Goal: Task Accomplishment & Management: Manage account settings

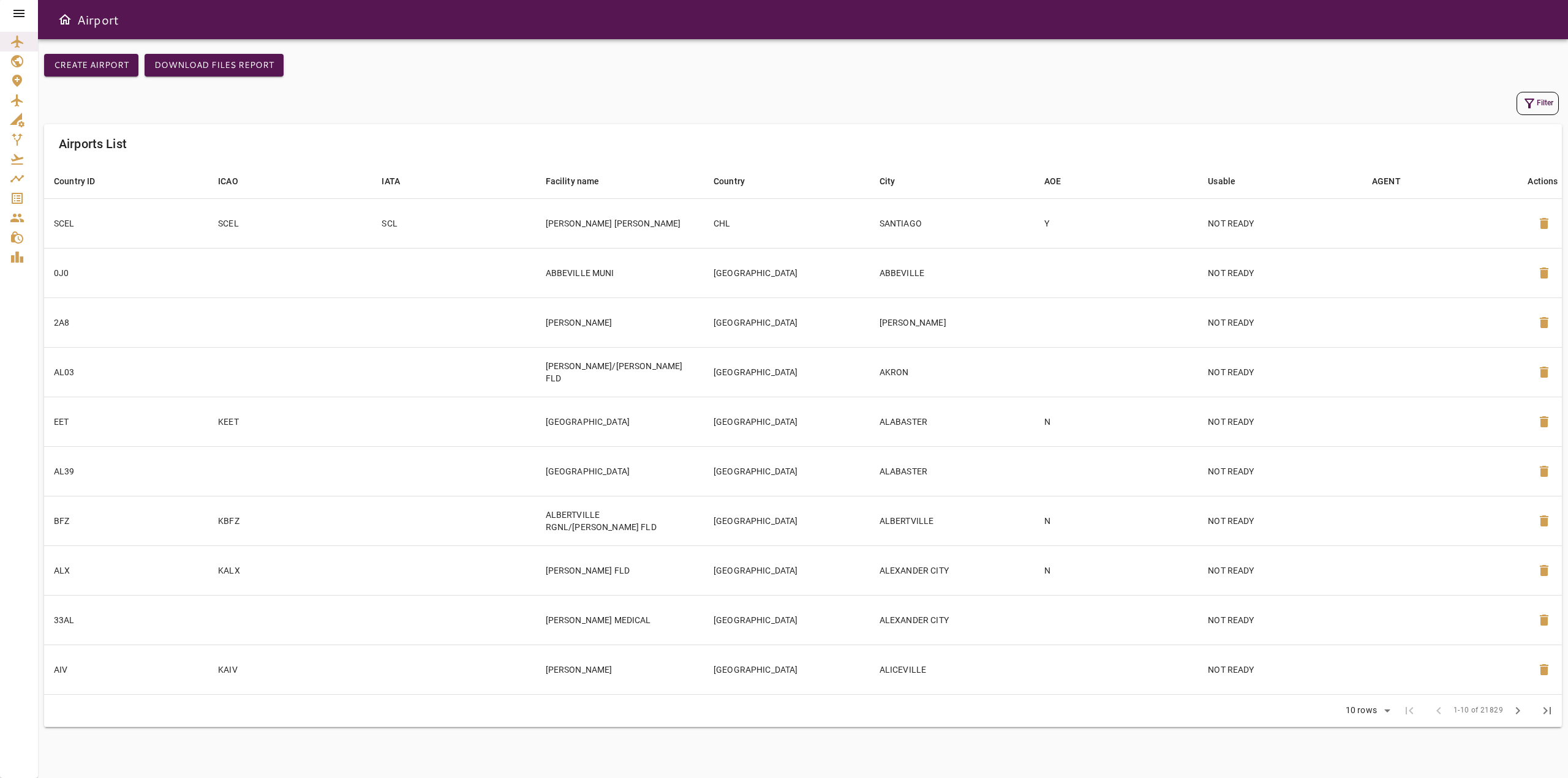
click at [15, 17] on icon at bounding box center [18, 13] width 11 height 7
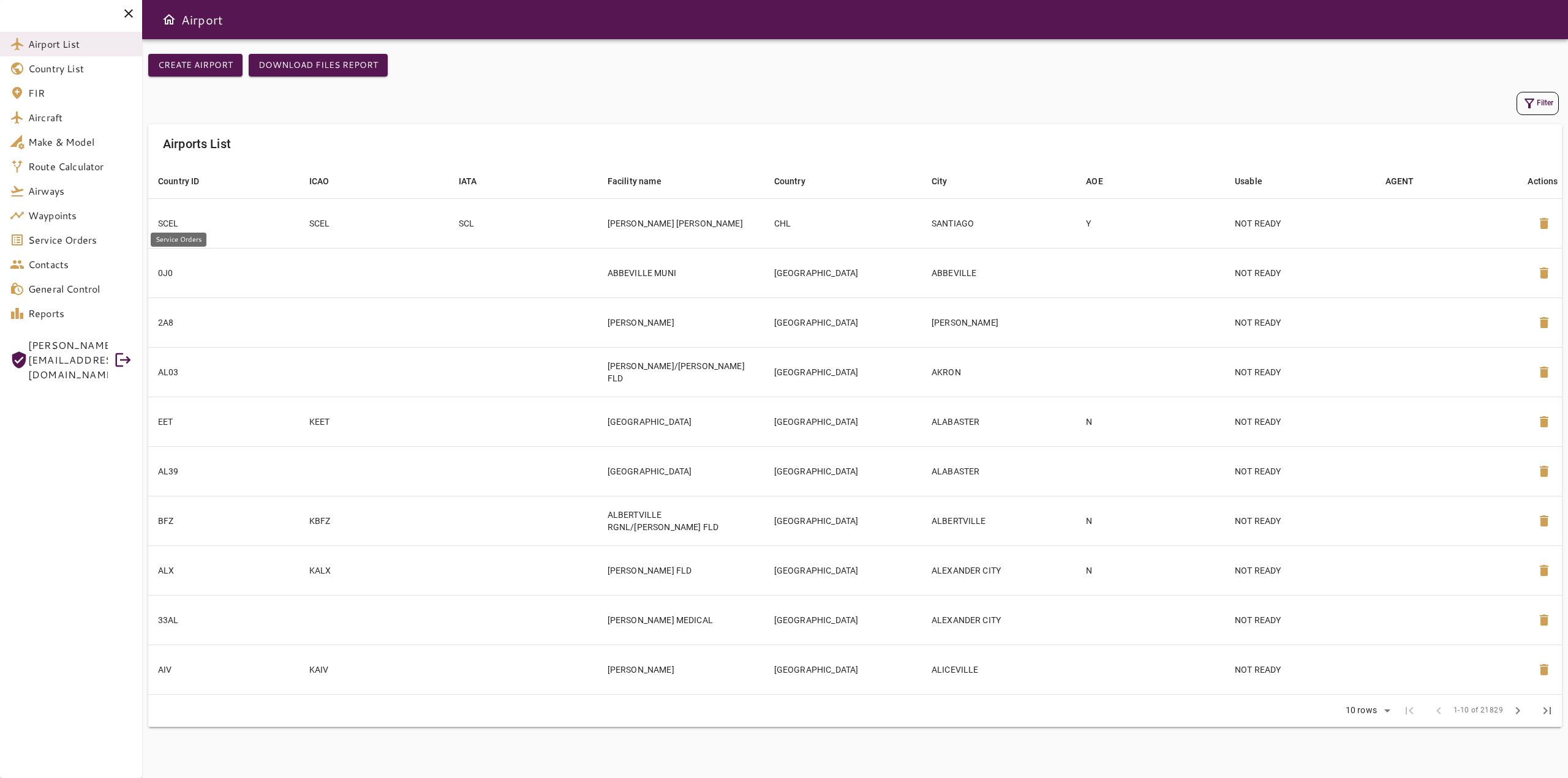
click at [82, 242] on span "Service Orders" at bounding box center [80, 240] width 104 height 15
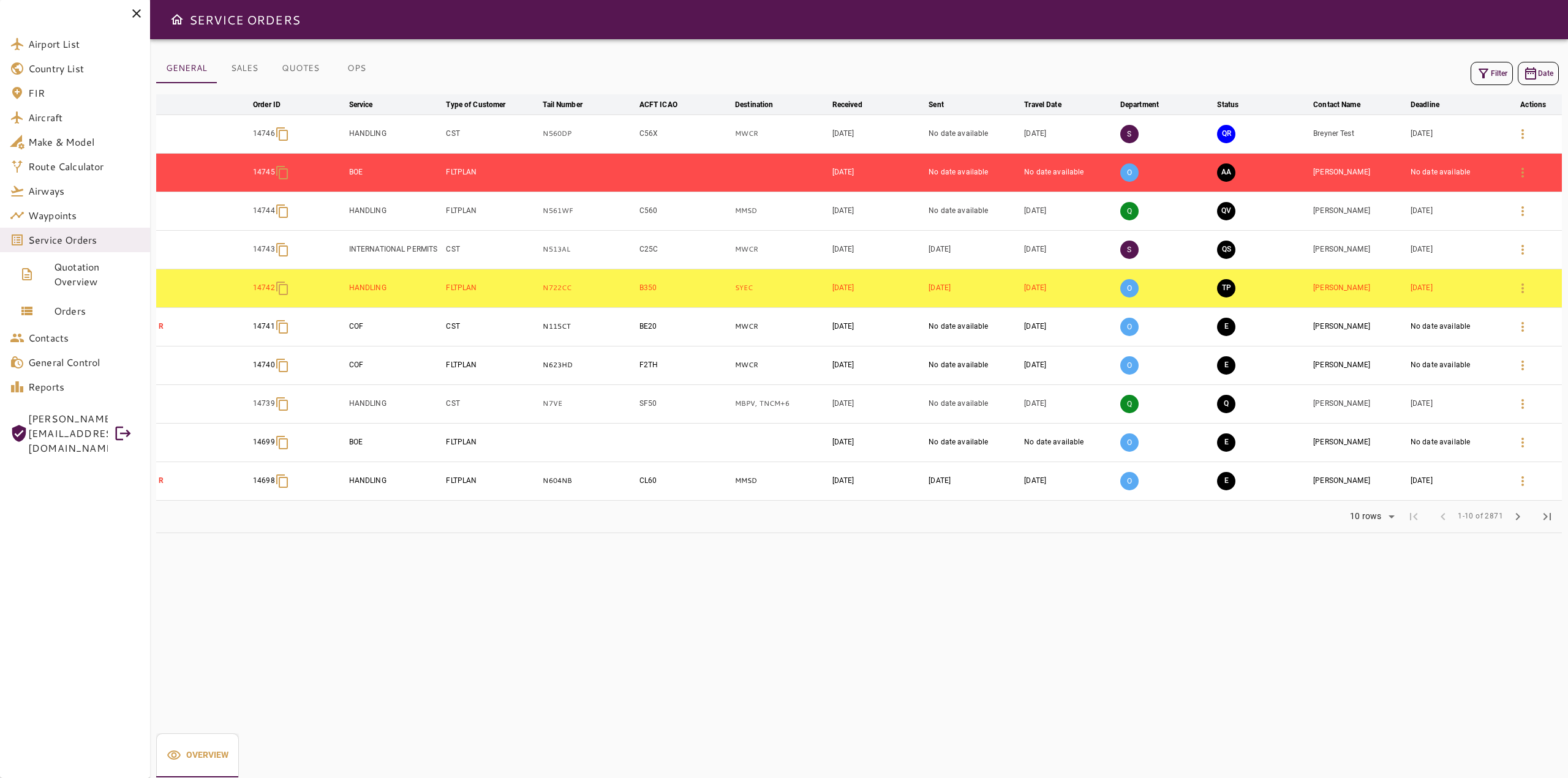
click at [1490, 76] on button "Filter" at bounding box center [1491, 74] width 42 height 23
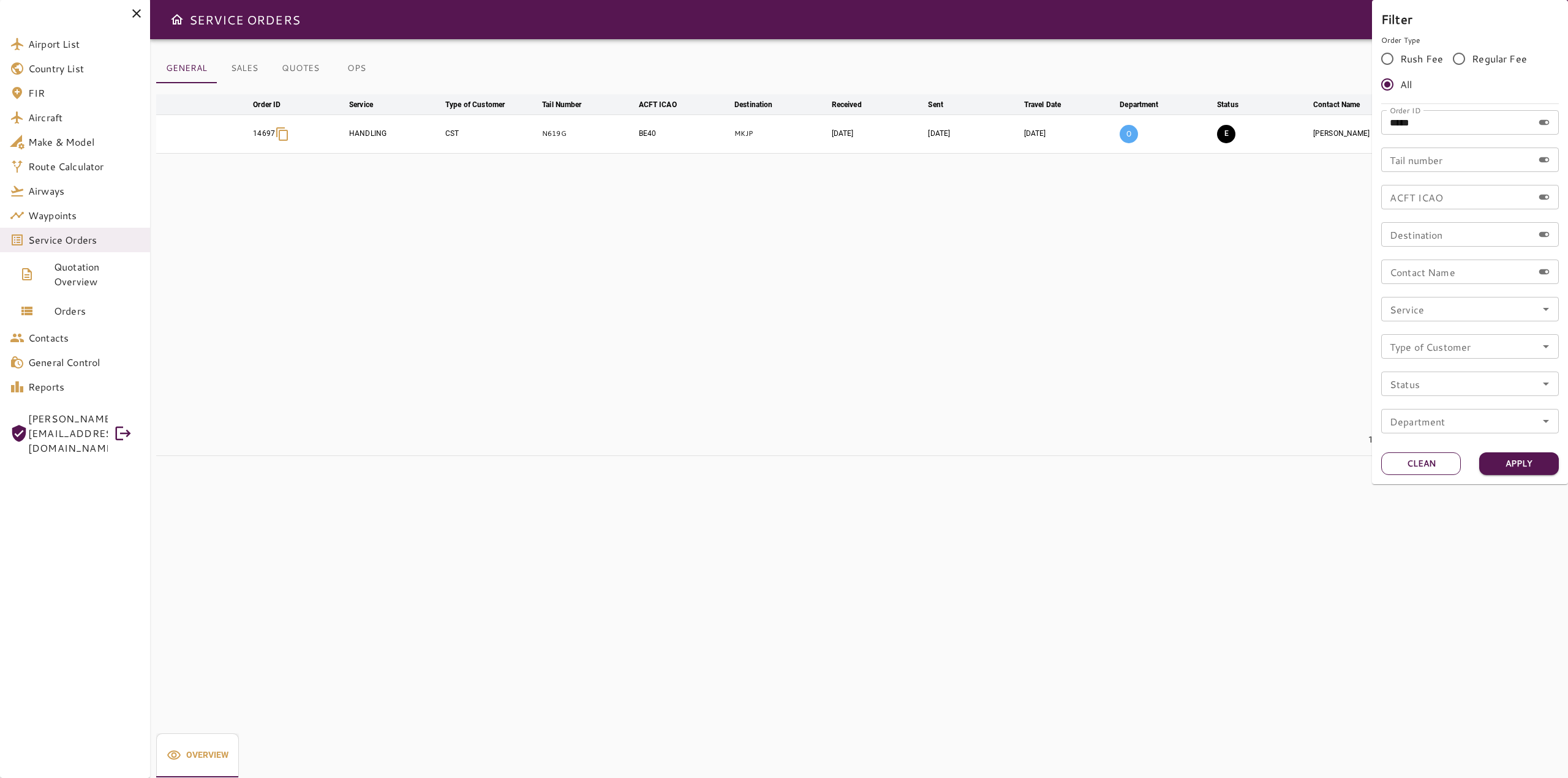
click at [1429, 463] on button "Clean" at bounding box center [1421, 463] width 79 height 22
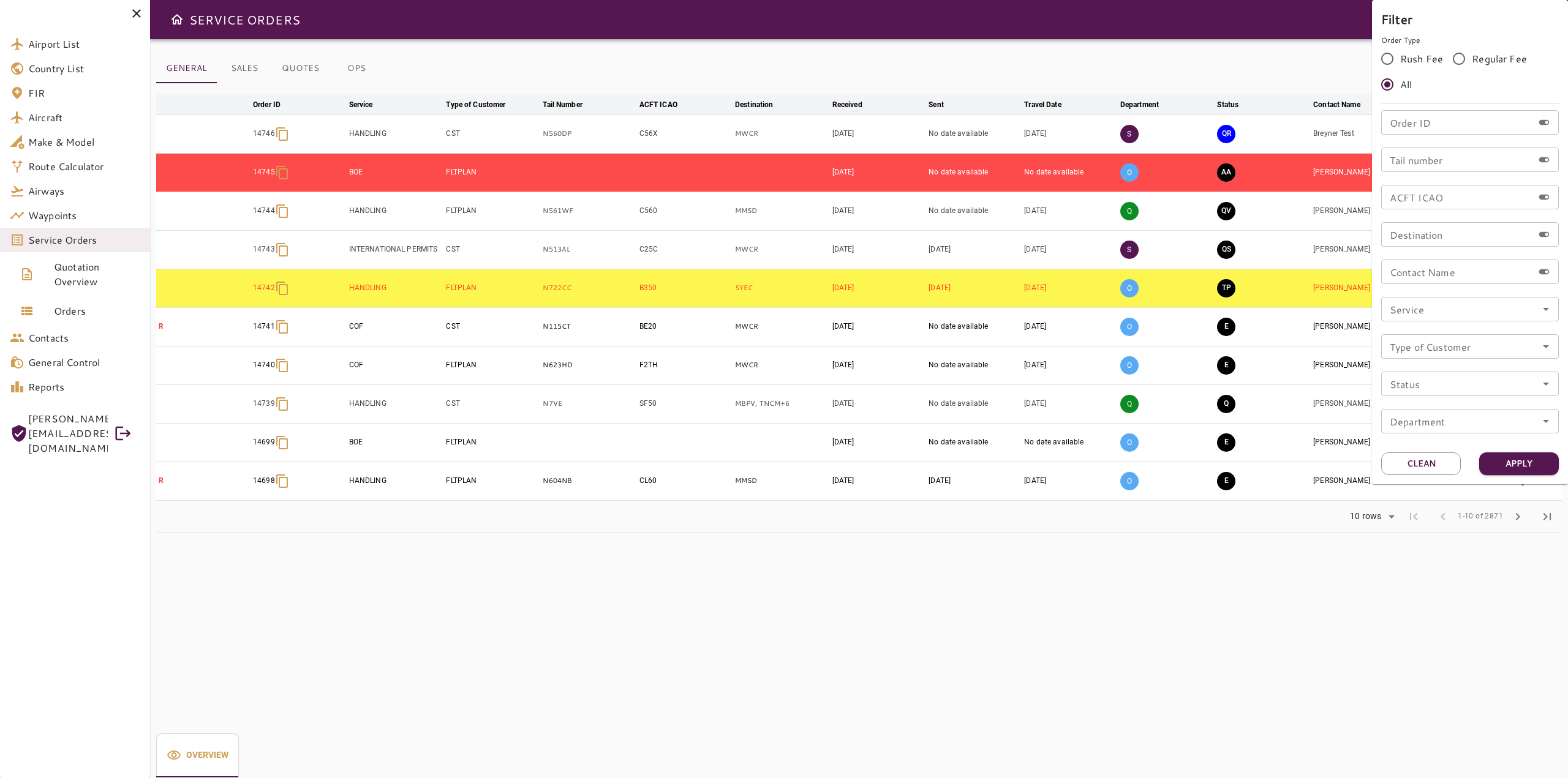
click at [883, 64] on div at bounding box center [784, 389] width 1568 height 778
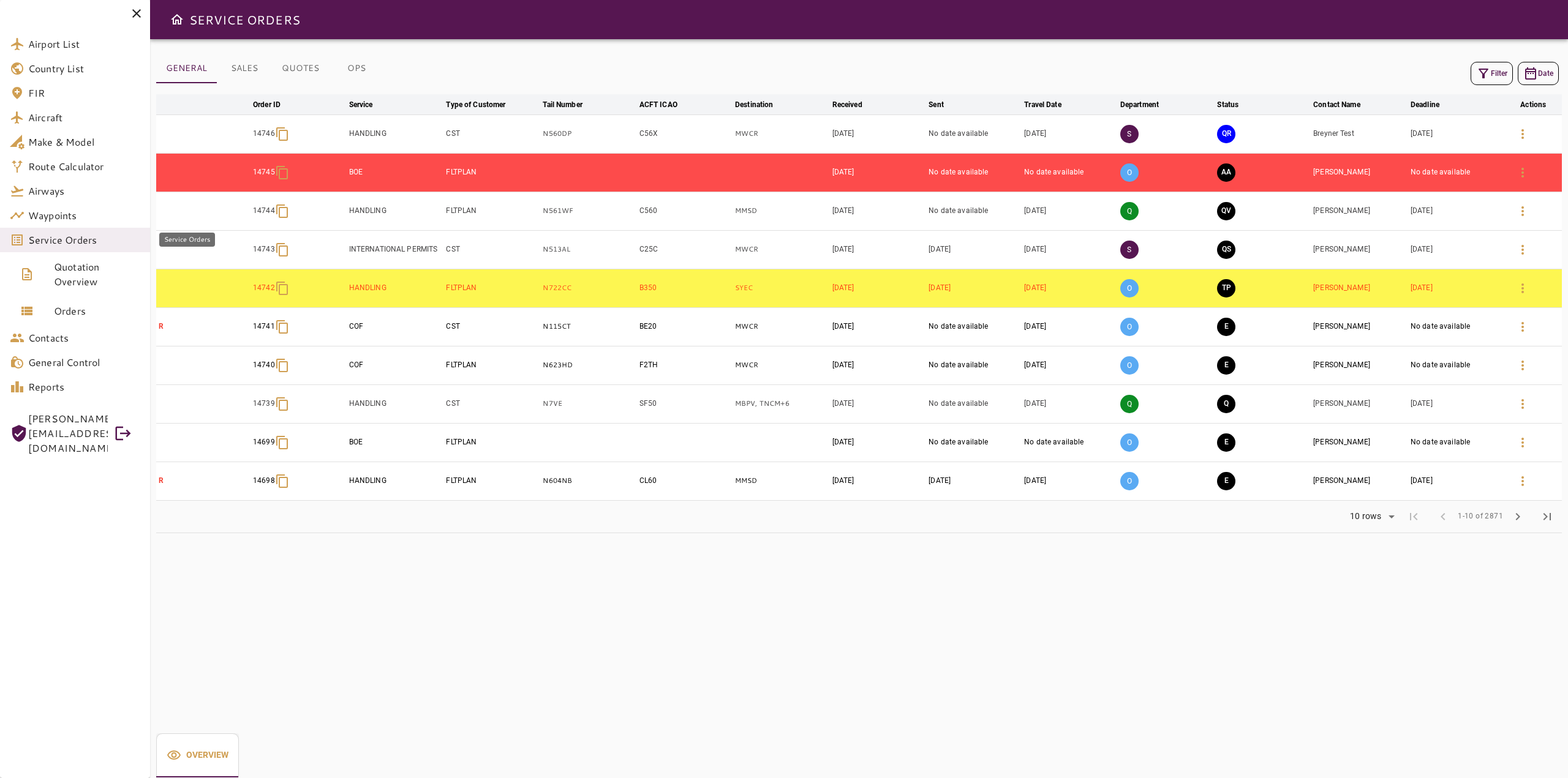
click at [74, 241] on span "Service Orders" at bounding box center [84, 240] width 112 height 15
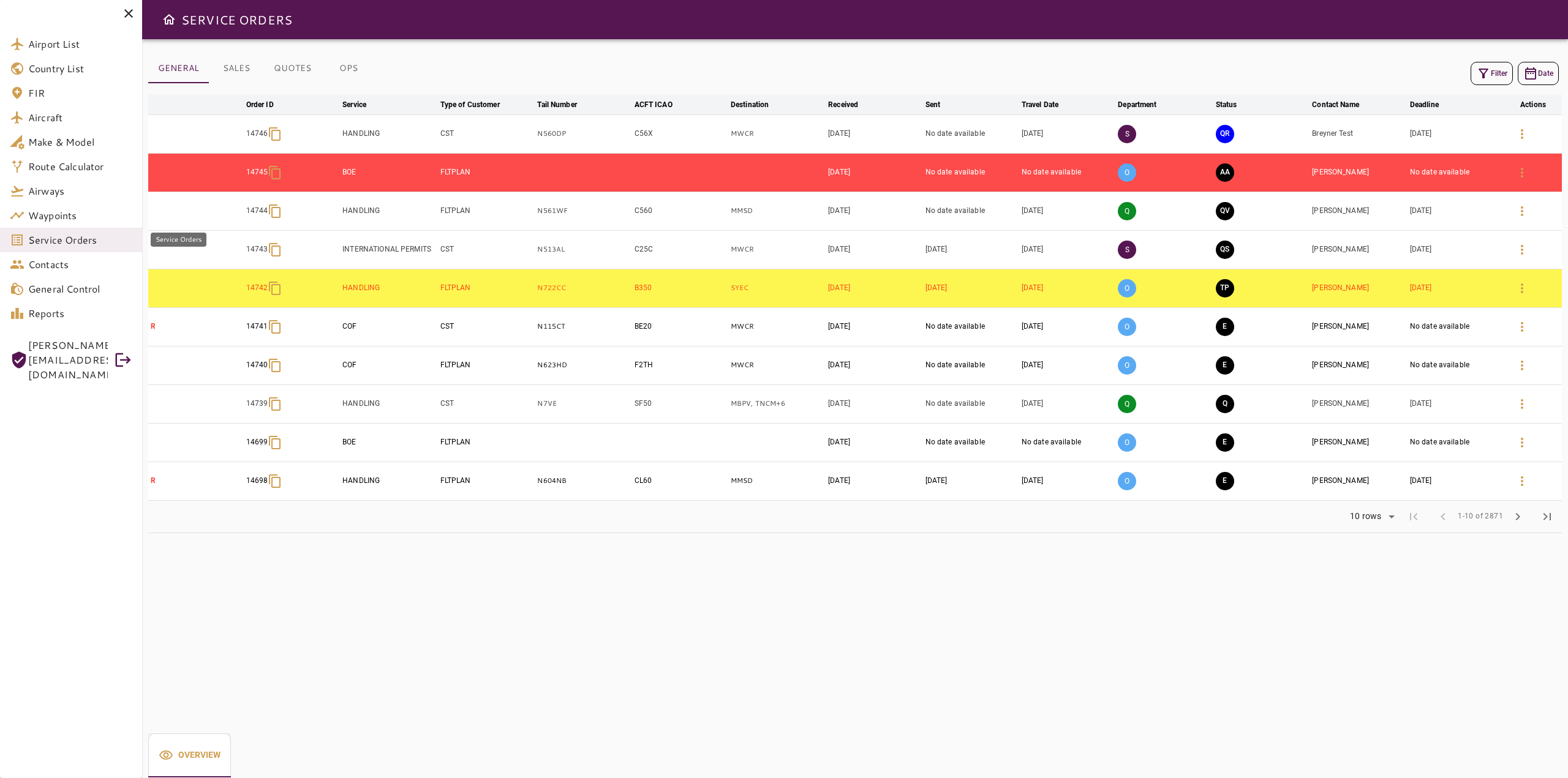
click at [76, 244] on span "Service Orders" at bounding box center [80, 240] width 104 height 15
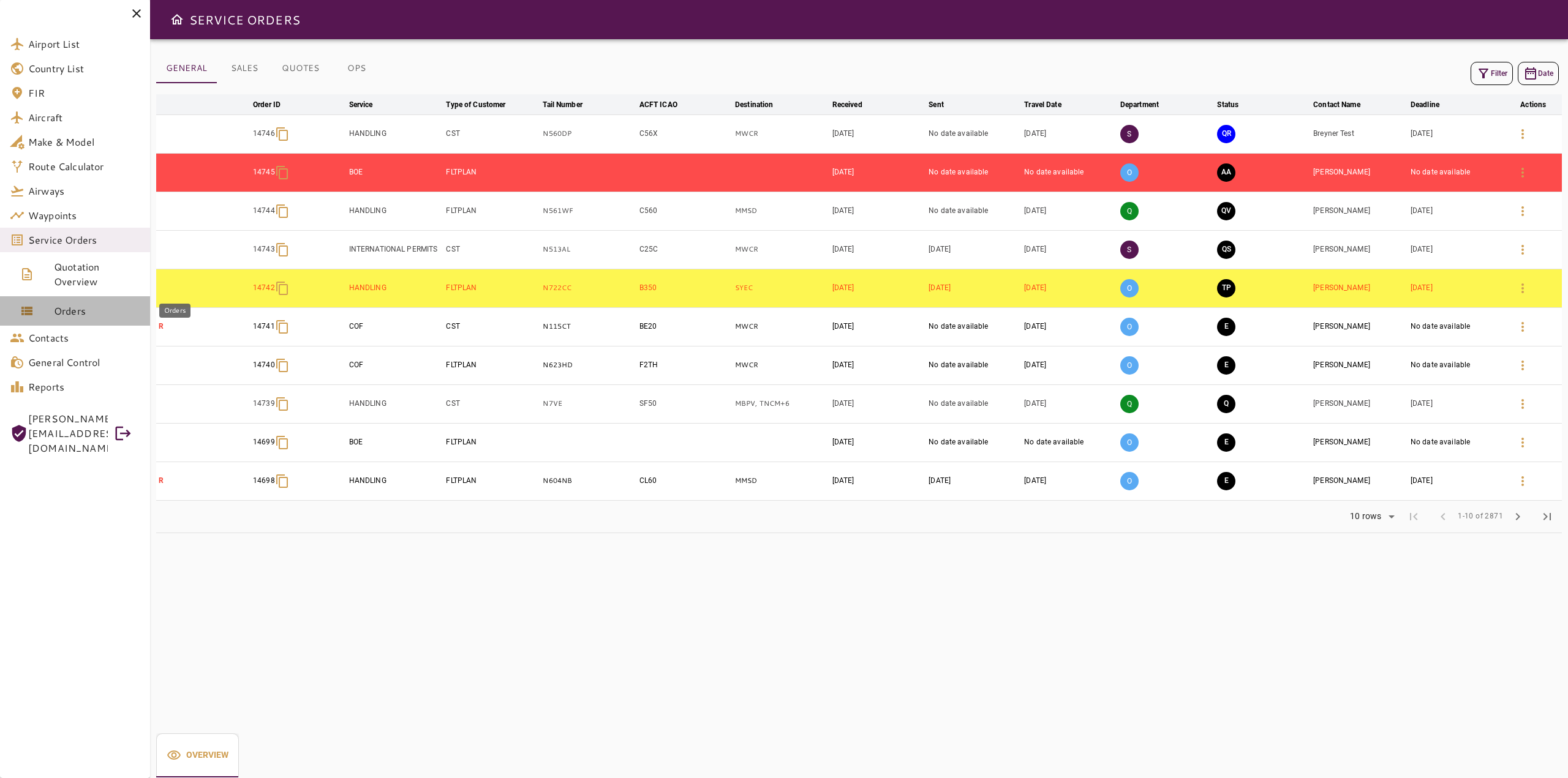
click at [79, 310] on span "Orders" at bounding box center [97, 311] width 86 height 15
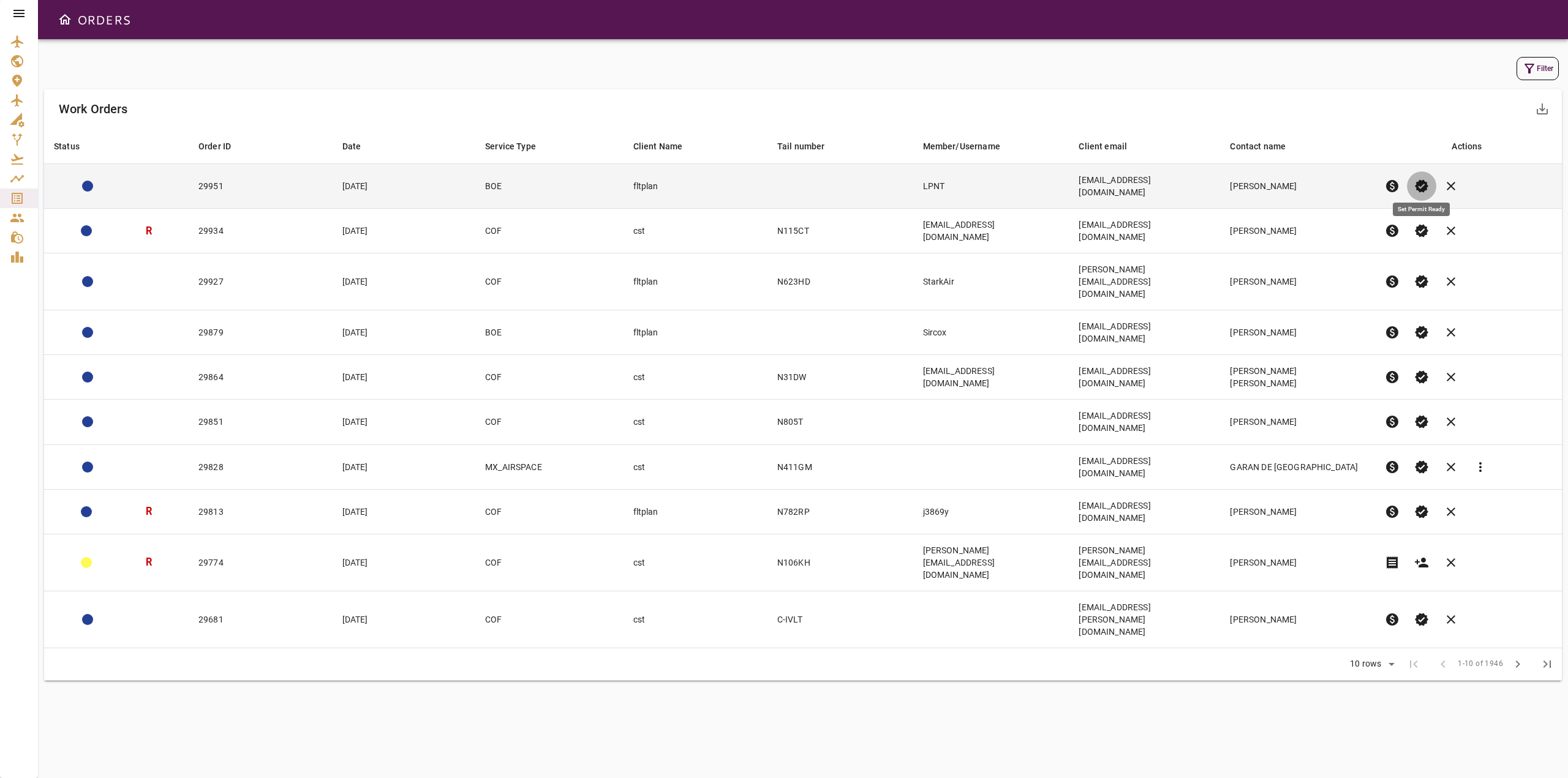
click at [1424, 180] on span "verified" at bounding box center [1421, 186] width 15 height 15
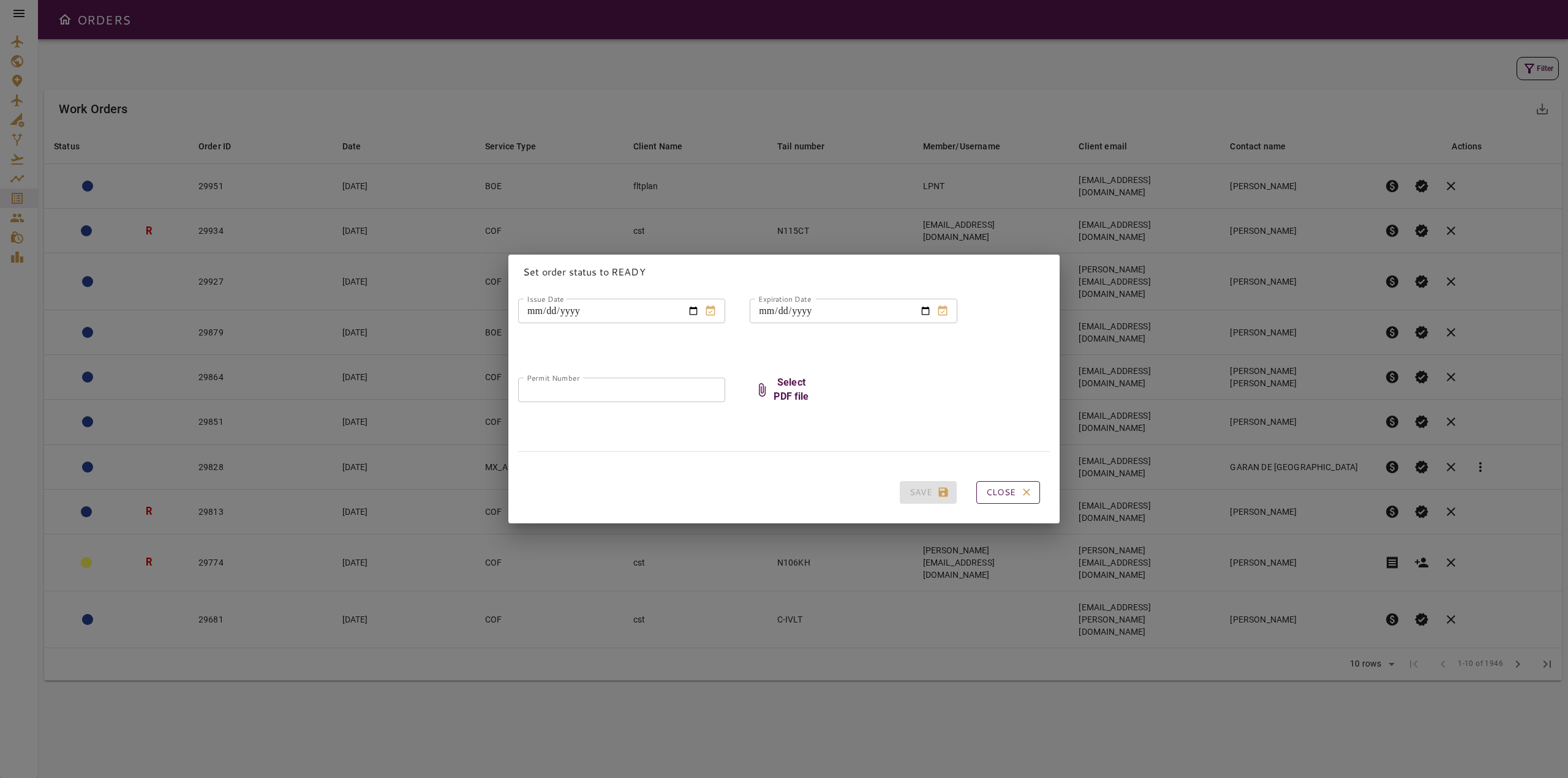
click at [998, 491] on button "Close" at bounding box center [1008, 492] width 64 height 22
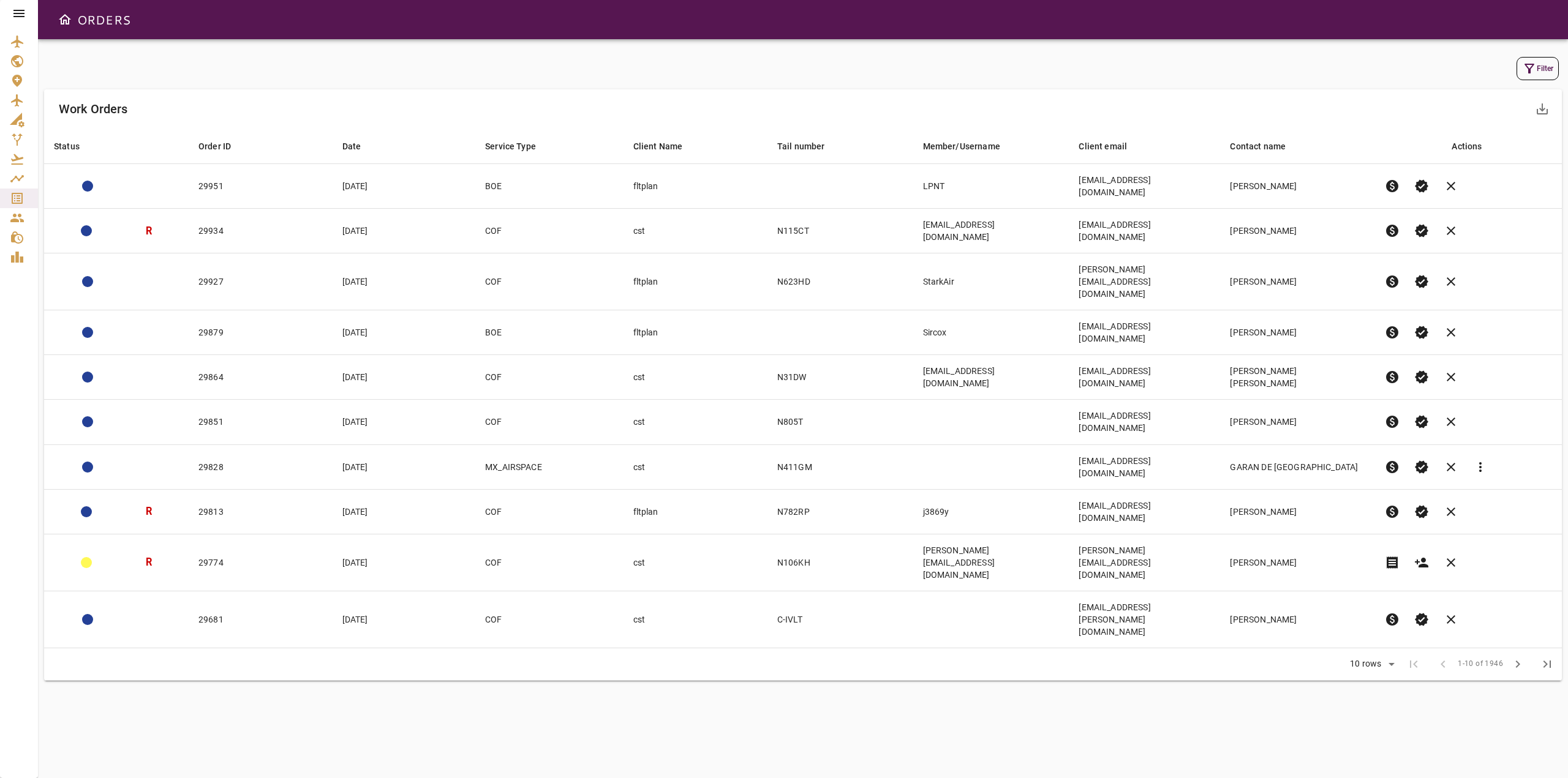
click at [15, 11] on icon at bounding box center [18, 13] width 11 height 7
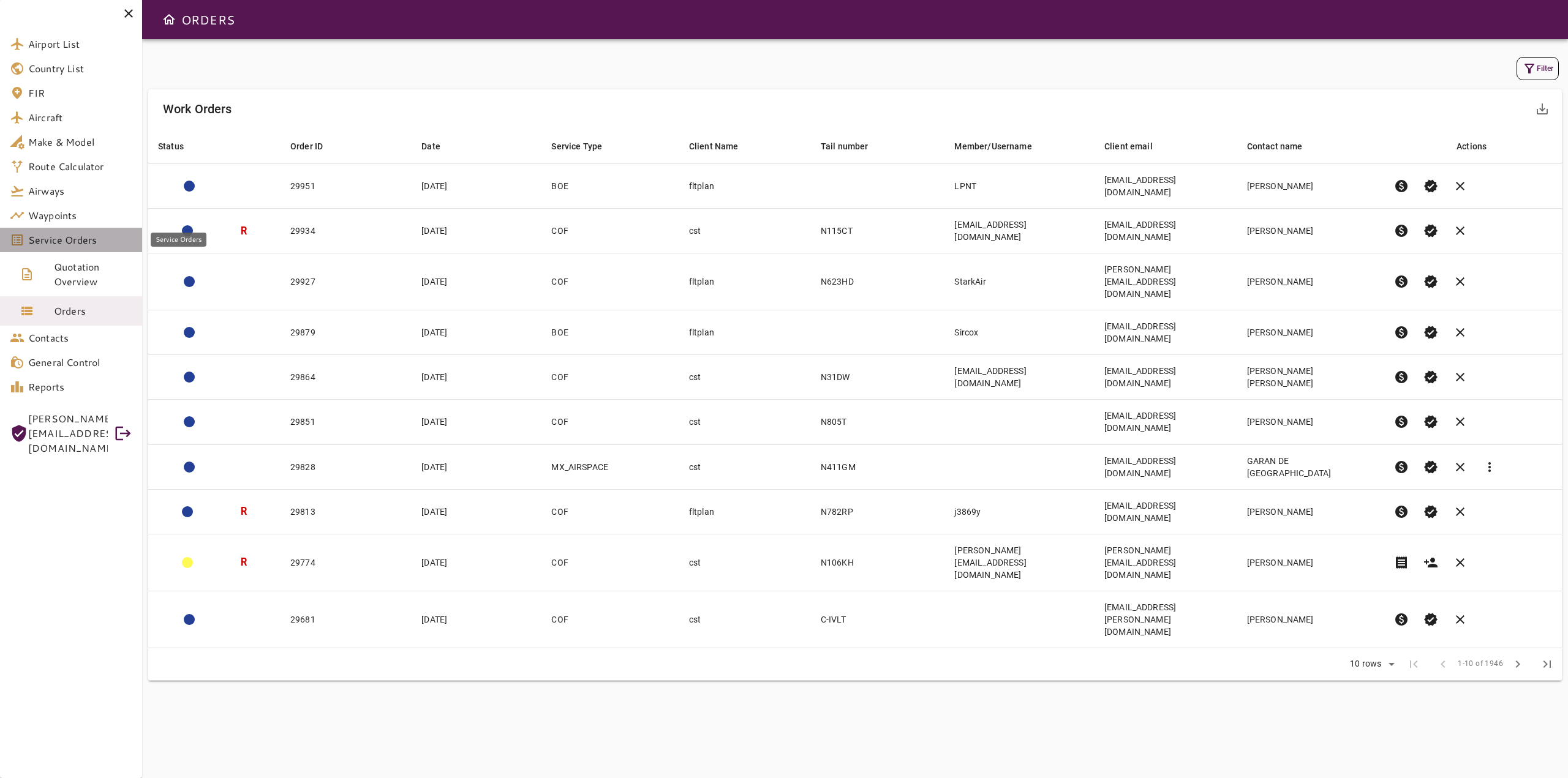
click at [88, 241] on span "Service Orders" at bounding box center [80, 240] width 104 height 15
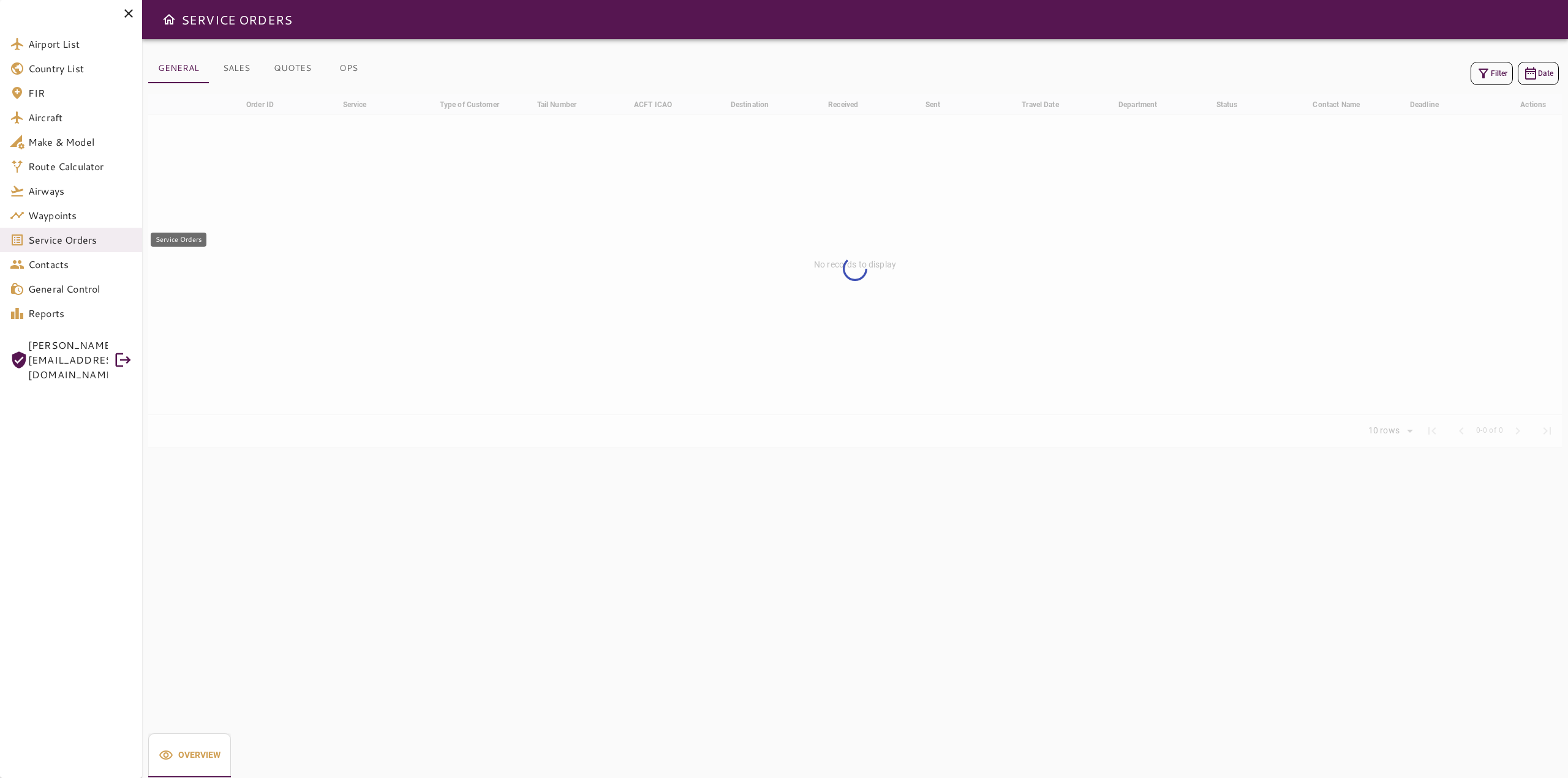
click at [88, 241] on span "Service Orders" at bounding box center [80, 240] width 104 height 15
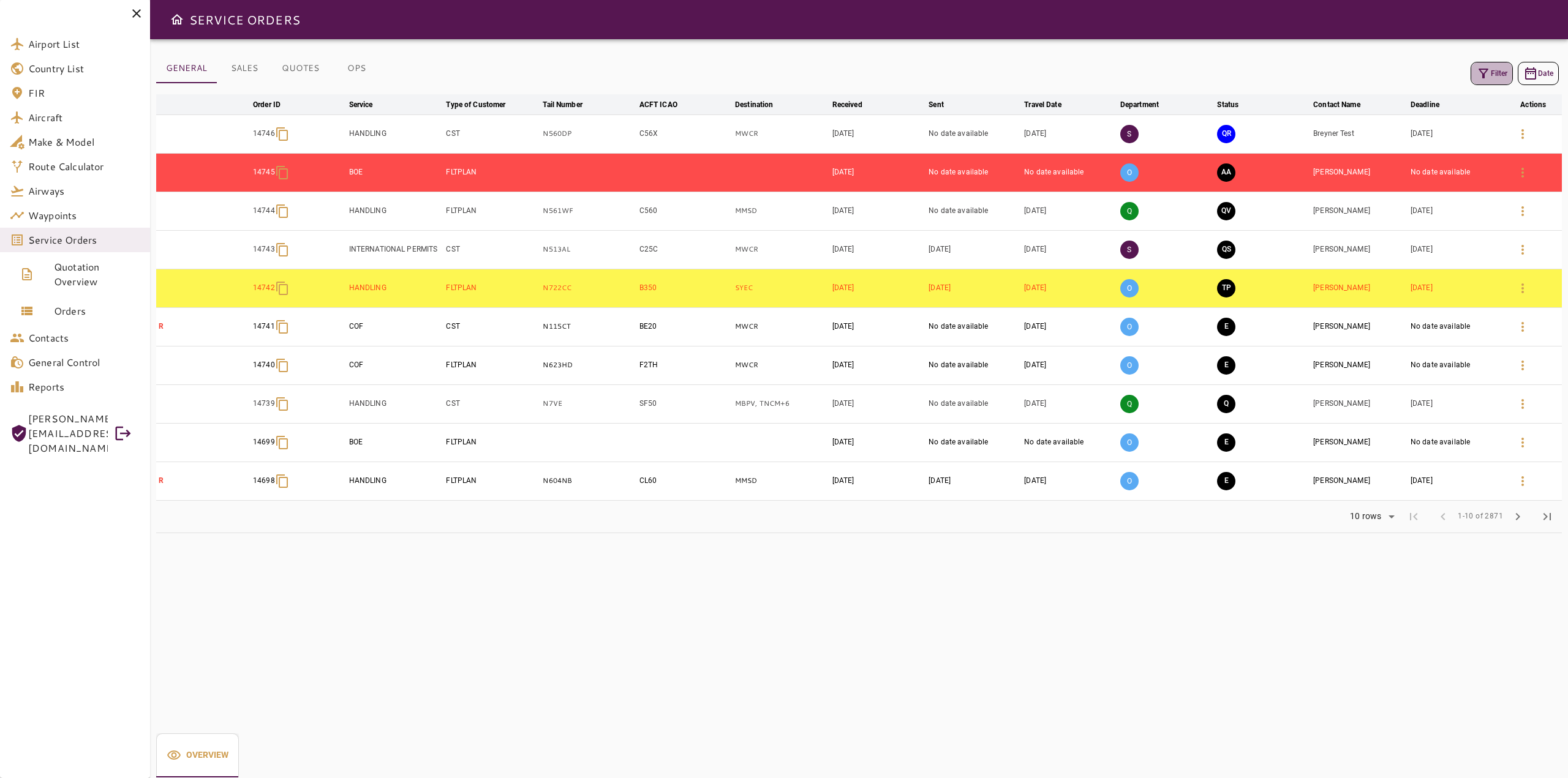
click at [1483, 74] on icon "button" at bounding box center [1484, 74] width 10 height 10
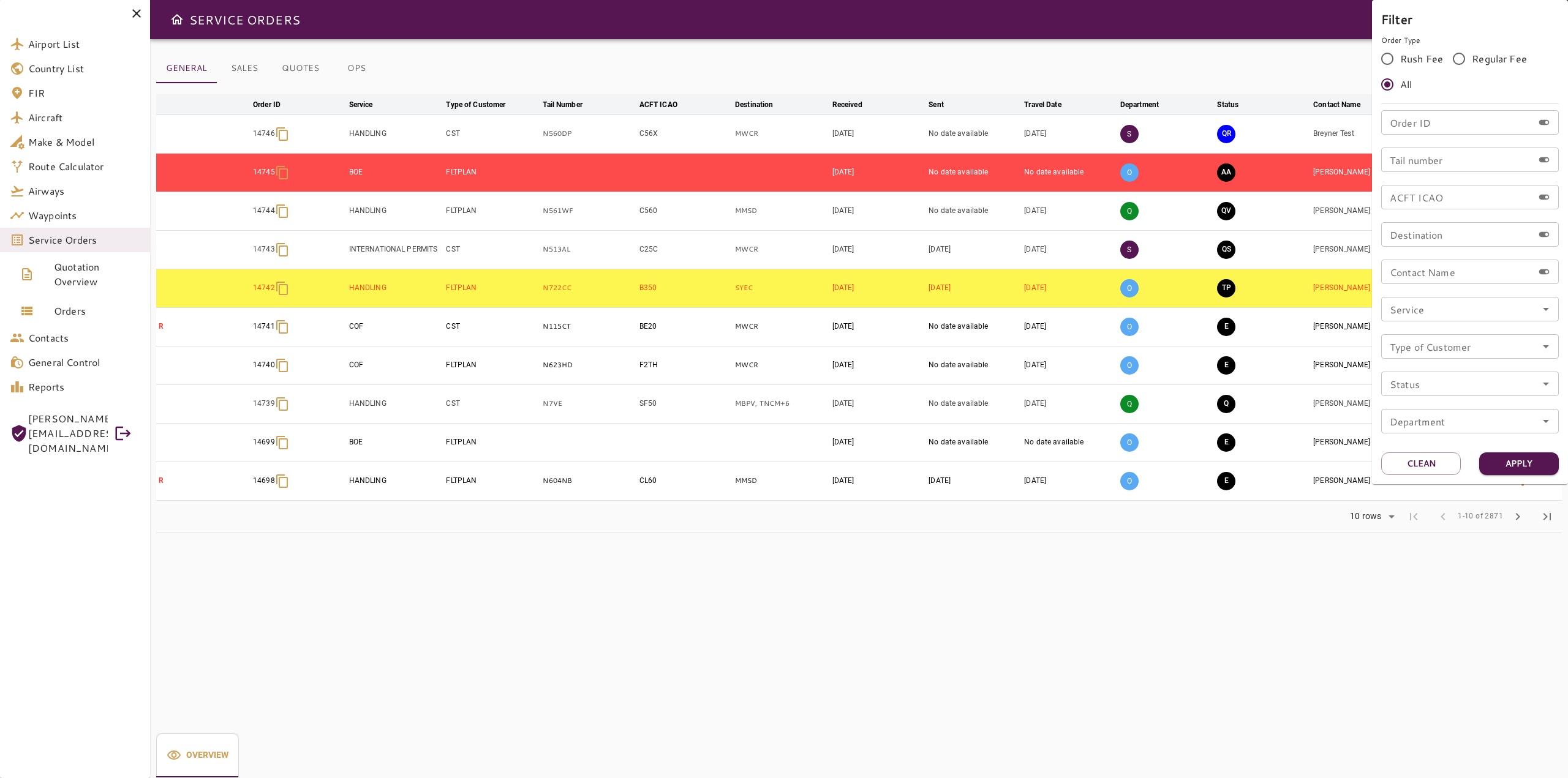
click at [1547, 306] on icon "Open" at bounding box center [1546, 310] width 15 height 15
click at [1466, 364] on li "BOE" at bounding box center [1469, 367] width 178 height 22
type input "***"
click at [1537, 464] on button "Apply" at bounding box center [1518, 463] width 79 height 22
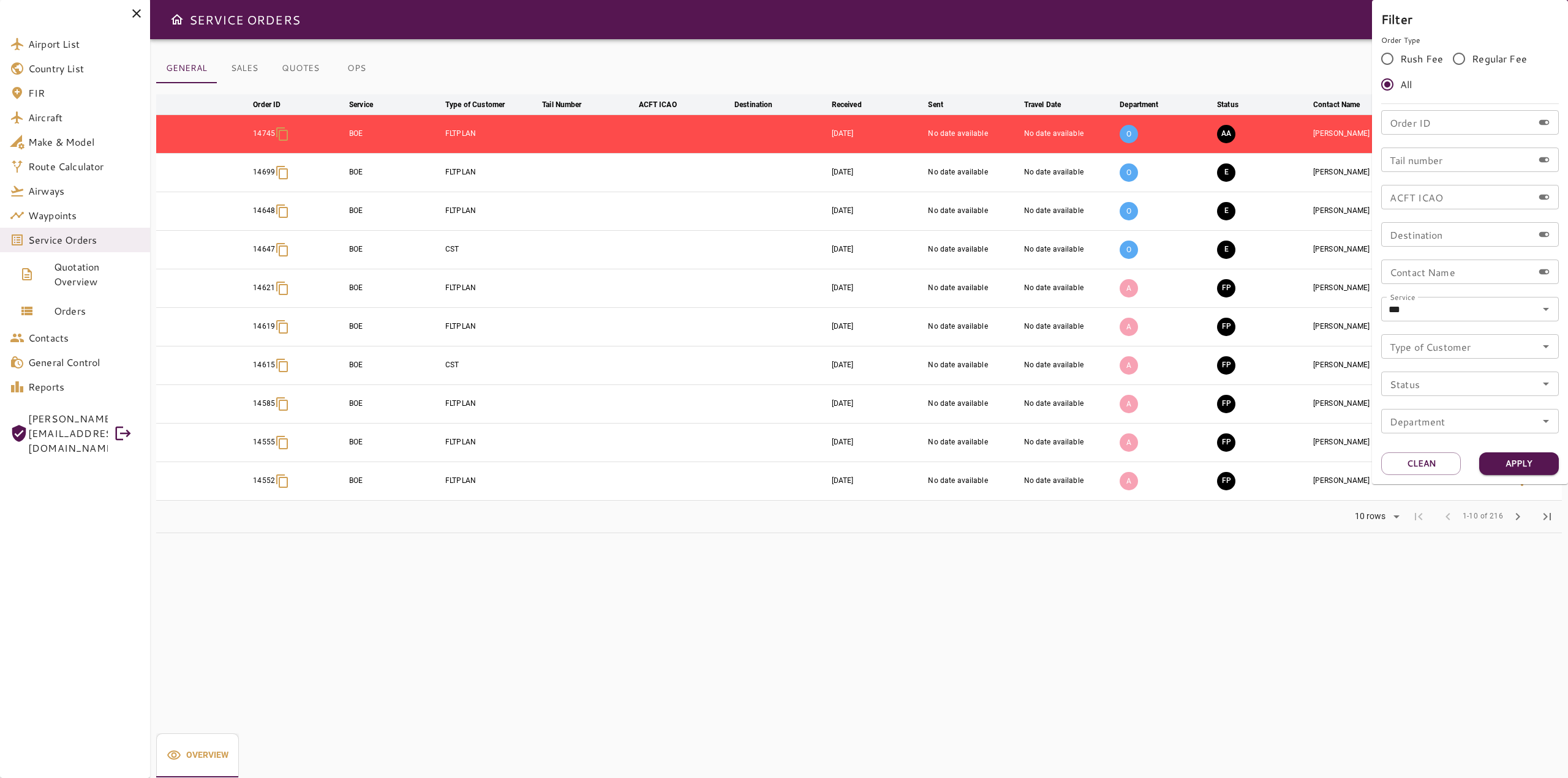
click at [856, 622] on div at bounding box center [784, 389] width 1568 height 778
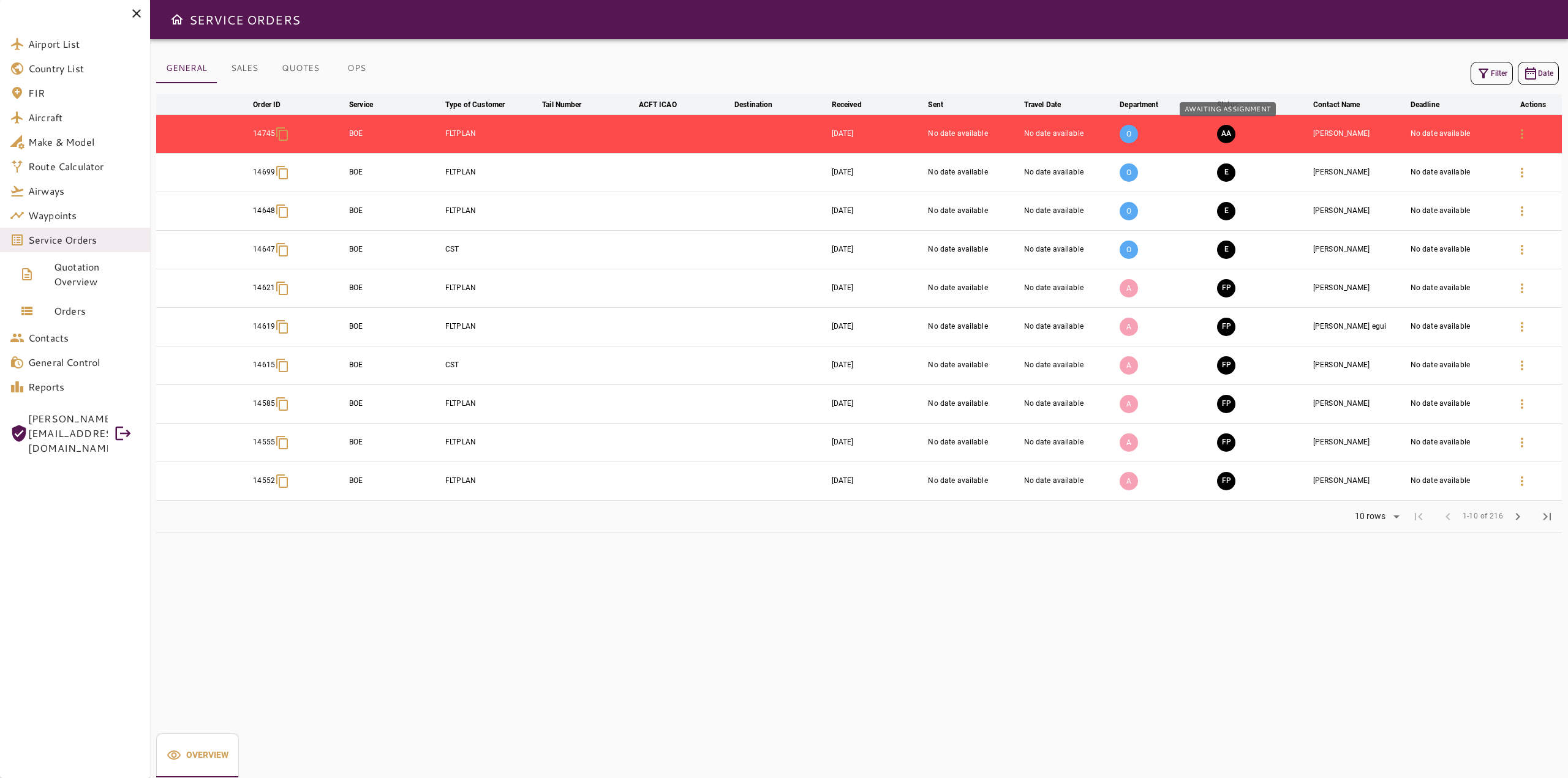
click at [1229, 133] on button "AA" at bounding box center [1226, 134] width 18 height 18
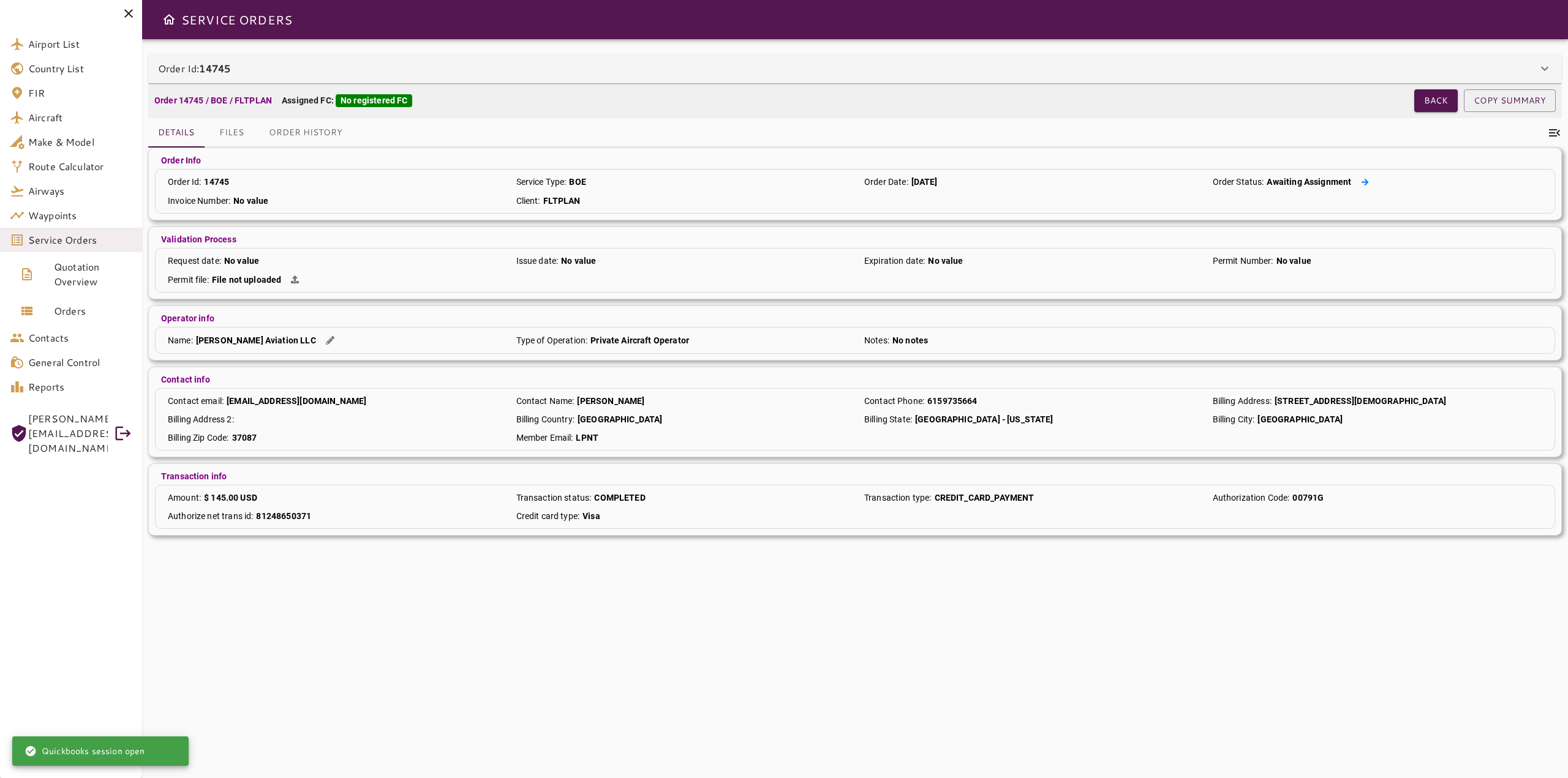
click at [1368, 184] on icon at bounding box center [1365, 182] width 8 height 8
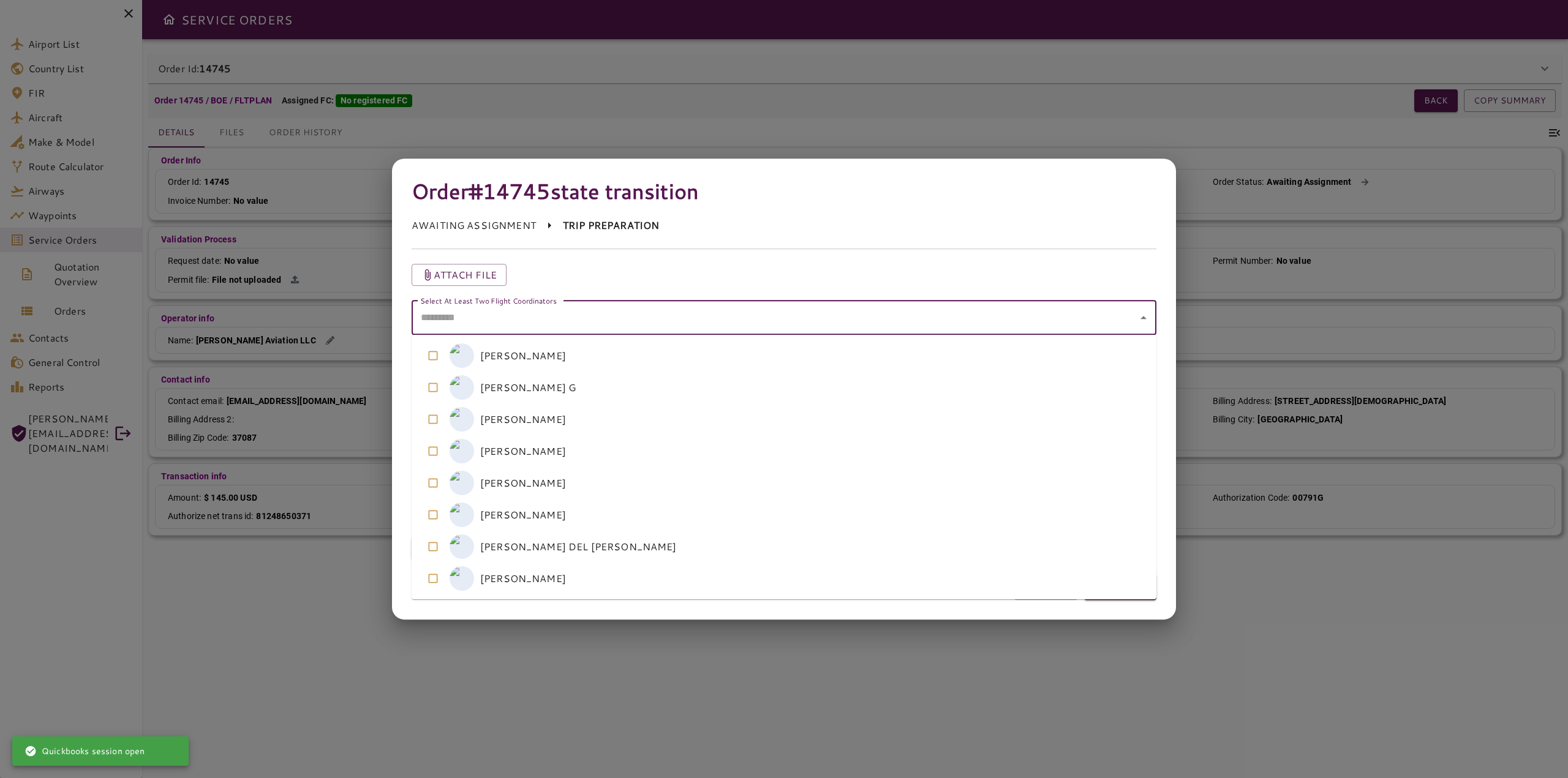
click at [507, 326] on coordinators "Select At Least Two Flight Coordinators" at bounding box center [775, 318] width 715 height 23
click at [521, 481] on coordinators-option-4 "M [PERSON_NAME]" at bounding box center [783, 483] width 744 height 31
click at [551, 519] on coordinators-option-5 "A [PERSON_NAME]" at bounding box center [783, 515] width 744 height 31
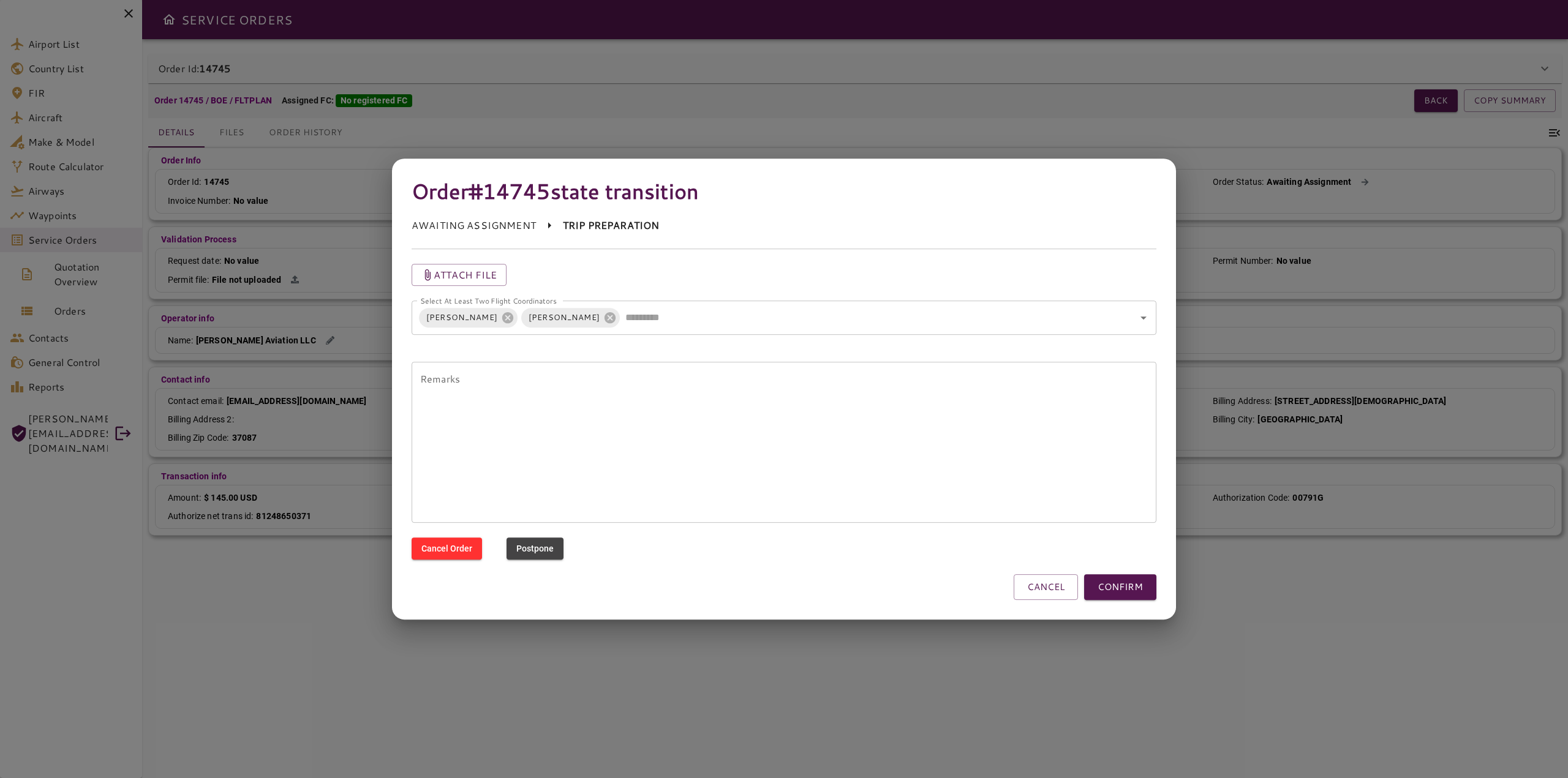
click at [1032, 266] on div "Attach file" at bounding box center [783, 275] width 744 height 22
click at [1132, 591] on button "CONFIRM" at bounding box center [1119, 587] width 72 height 26
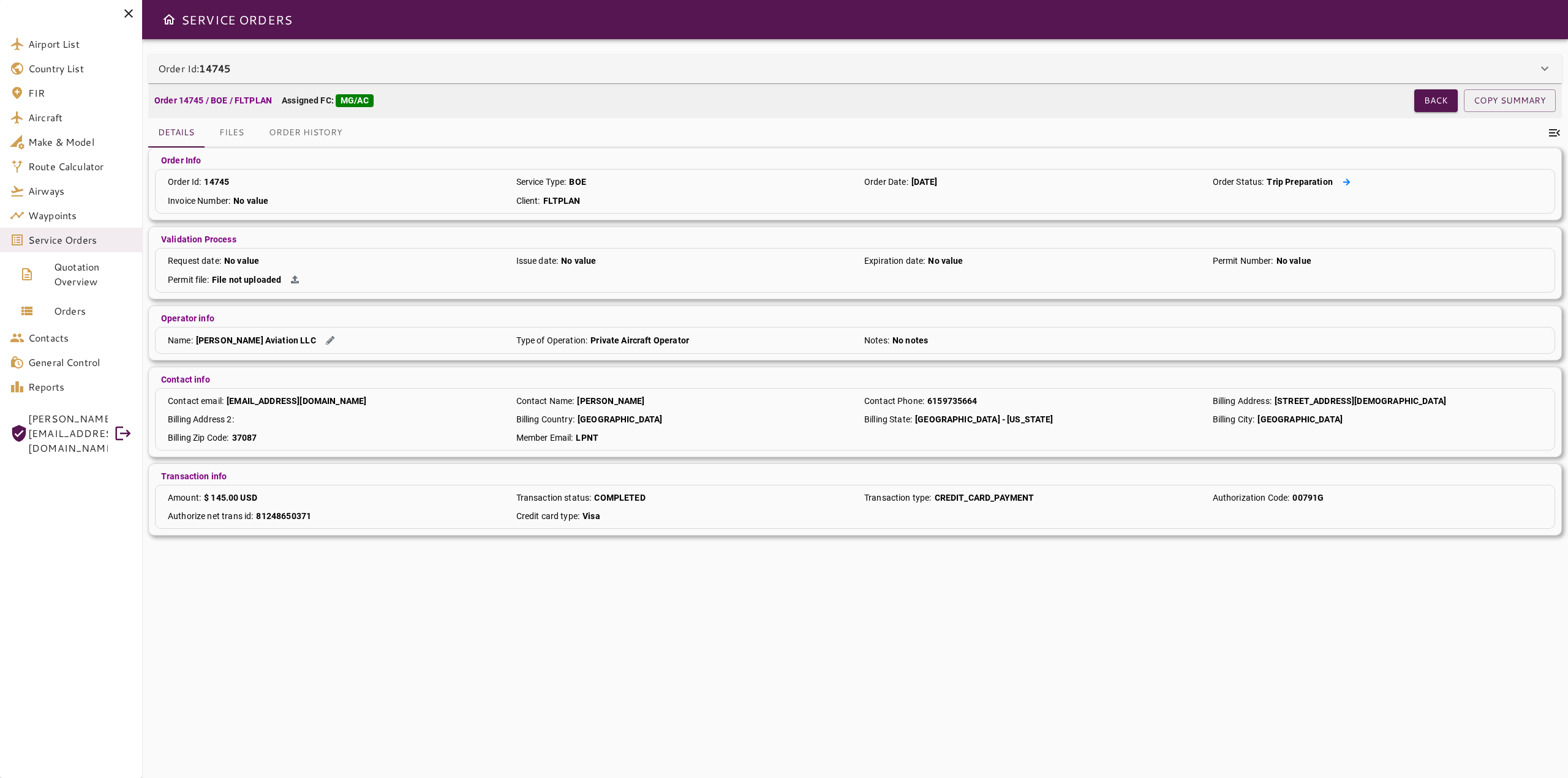
click at [1347, 183] on icon at bounding box center [1346, 181] width 7 height 7
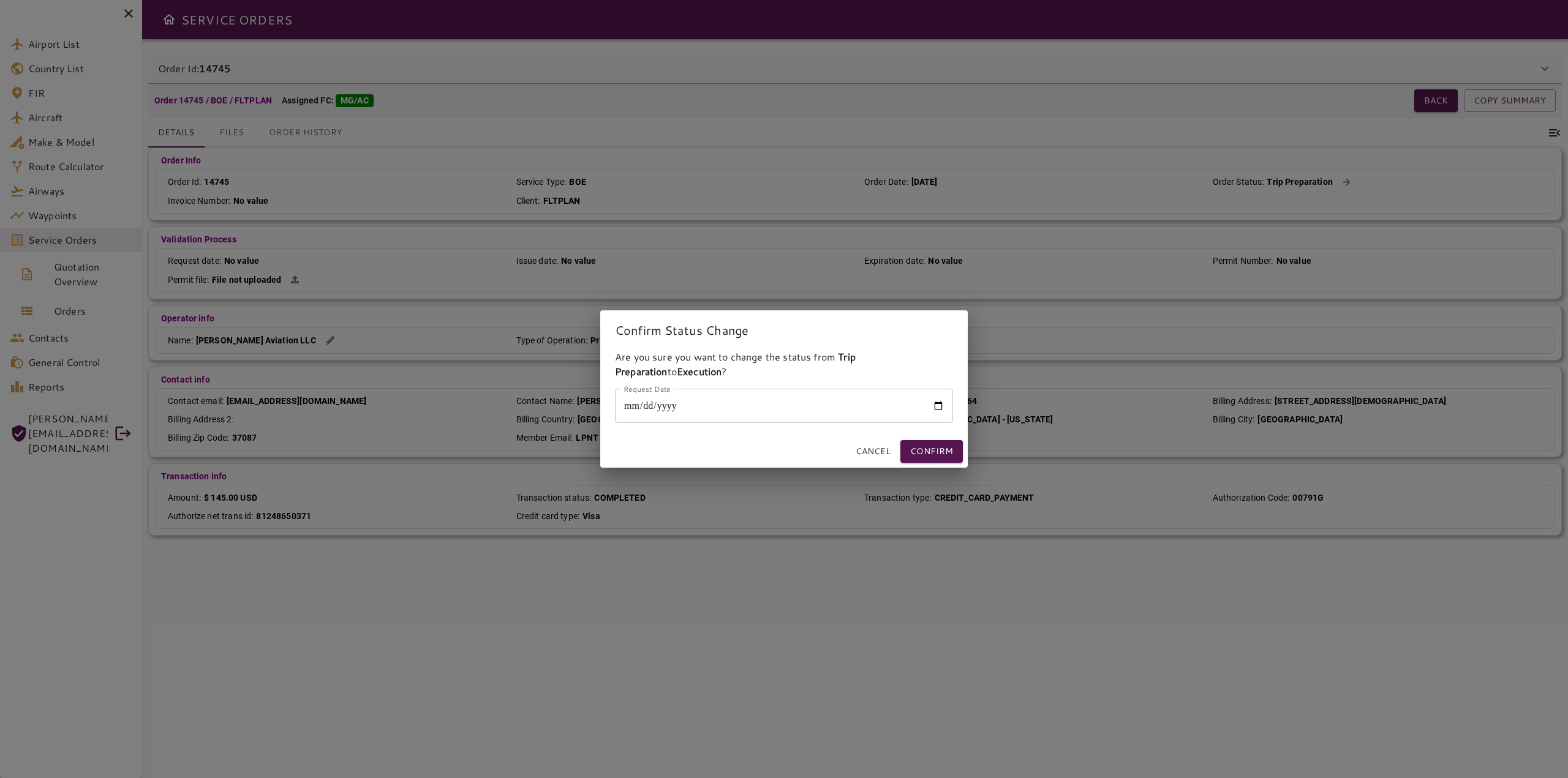
click at [652, 411] on input "Request Date" at bounding box center [784, 406] width 338 height 34
click at [629, 406] on input "Request Date" at bounding box center [784, 406] width 338 height 34
click at [937, 406] on input "Request Date" at bounding box center [784, 406] width 338 height 34
type input "**********"
click at [938, 453] on button "Confirm" at bounding box center [931, 451] width 62 height 22
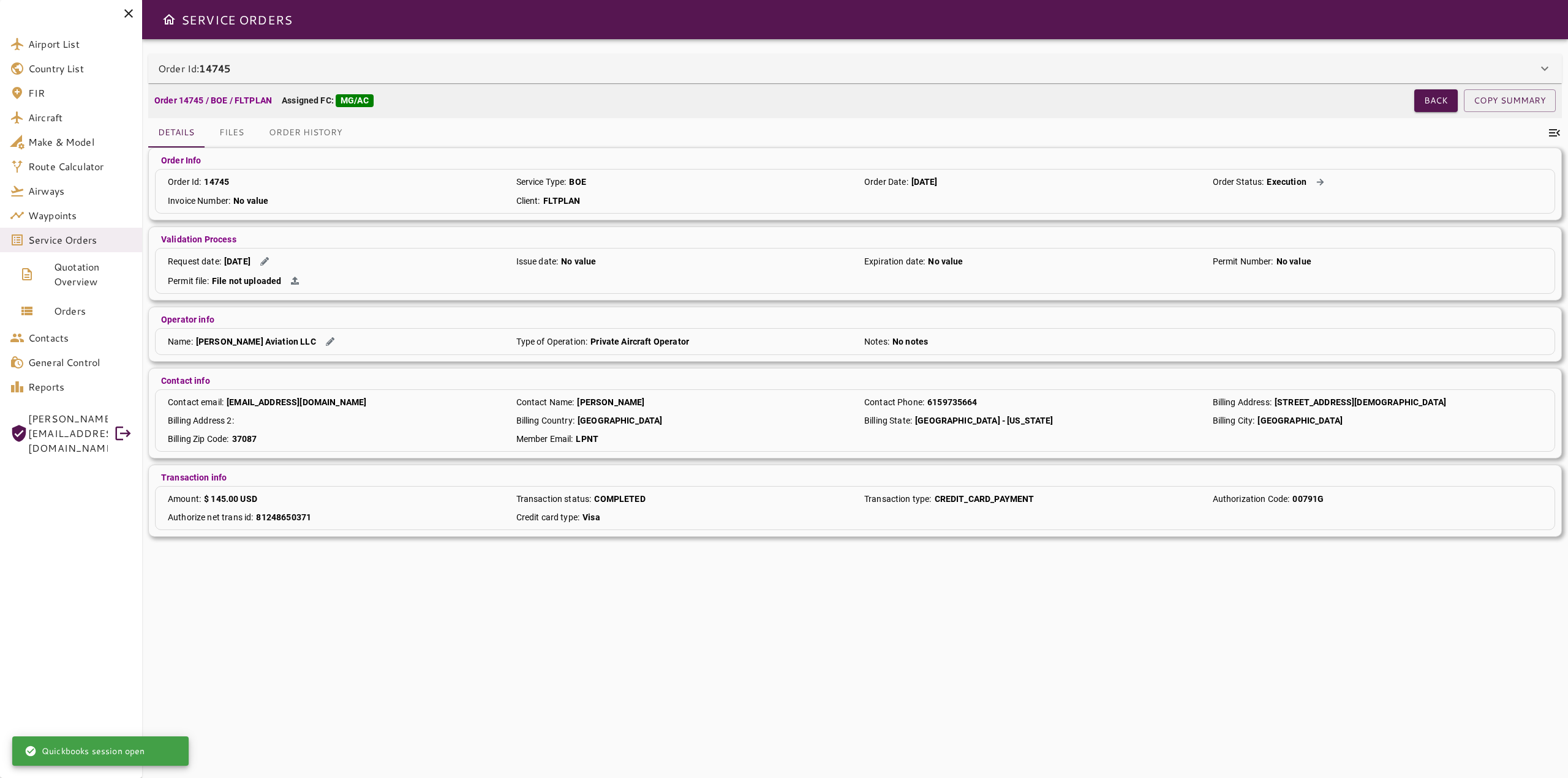
click at [1270, 644] on div "**********" at bounding box center [855, 408] width 1426 height 739
click at [133, 11] on icon at bounding box center [128, 13] width 8 height 8
